Goal: Navigation & Orientation: Find specific page/section

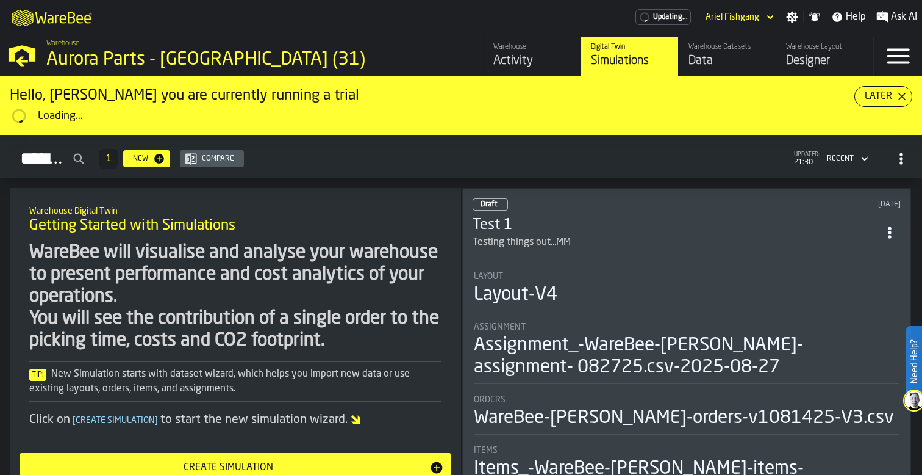
click at [53, 59] on div "Aurora Parts - [GEOGRAPHIC_DATA] (31)" at bounding box center [210, 60] width 329 height 22
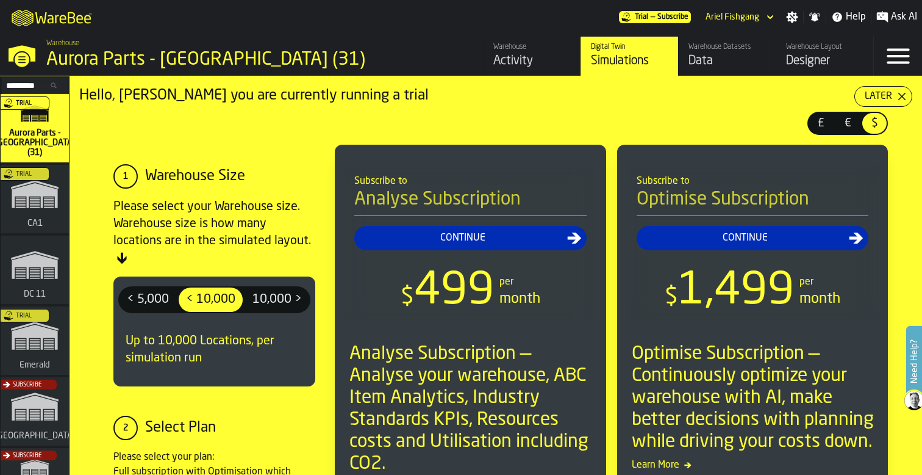
click at [62, 10] on icon "M A K I N G W A R E H O U S E S M O R E EF F I C I E N T" at bounding box center [52, 17] width 90 height 24
click at [69, 16] on icon "M A K I N G W A R E H O U S E S M O R E EF F I C I E N T" at bounding box center [52, 17] width 90 height 24
